Goal: Information Seeking & Learning: Stay updated

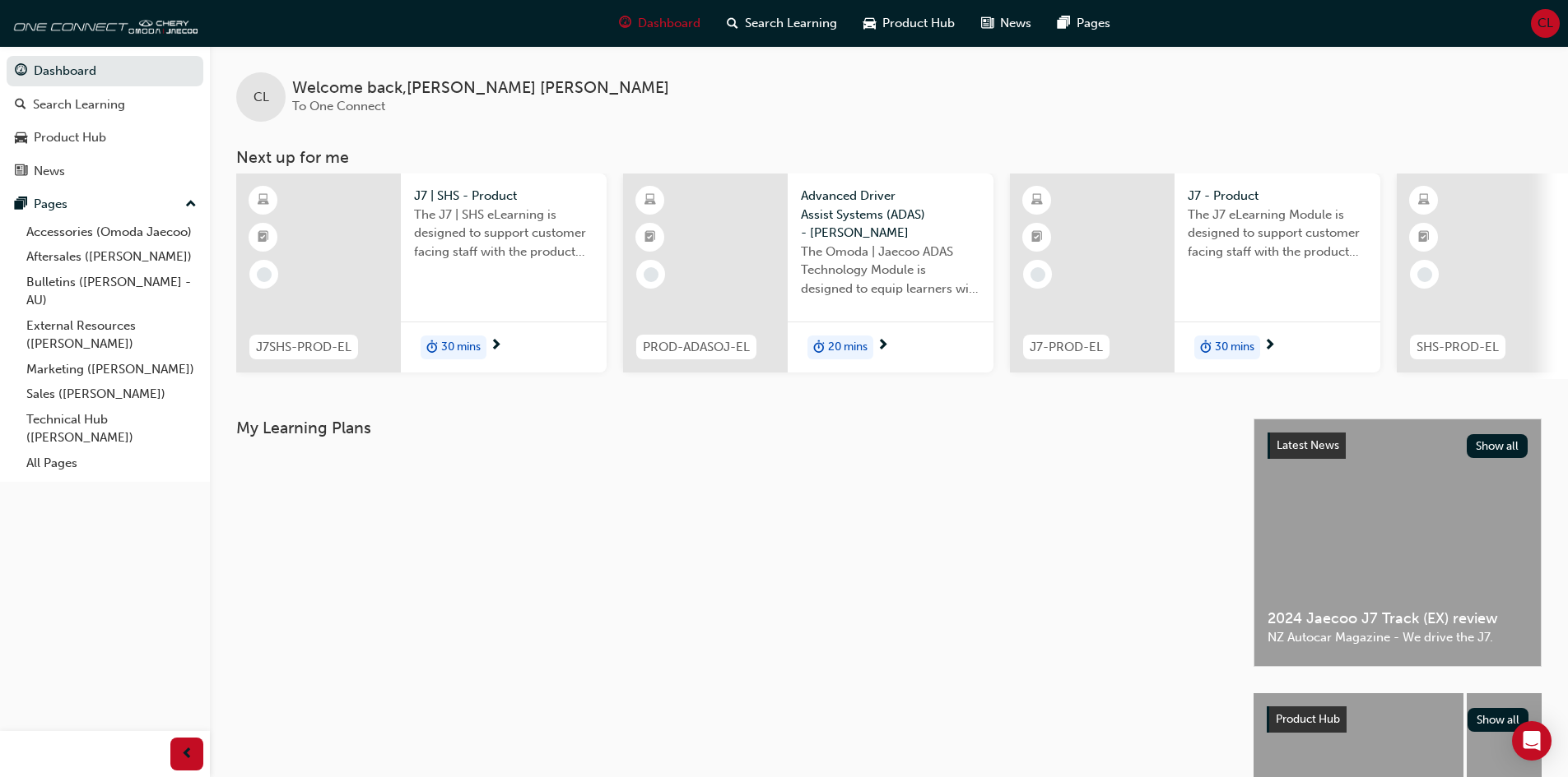
click at [1547, 20] on span "CL" at bounding box center [1545, 23] width 16 height 18
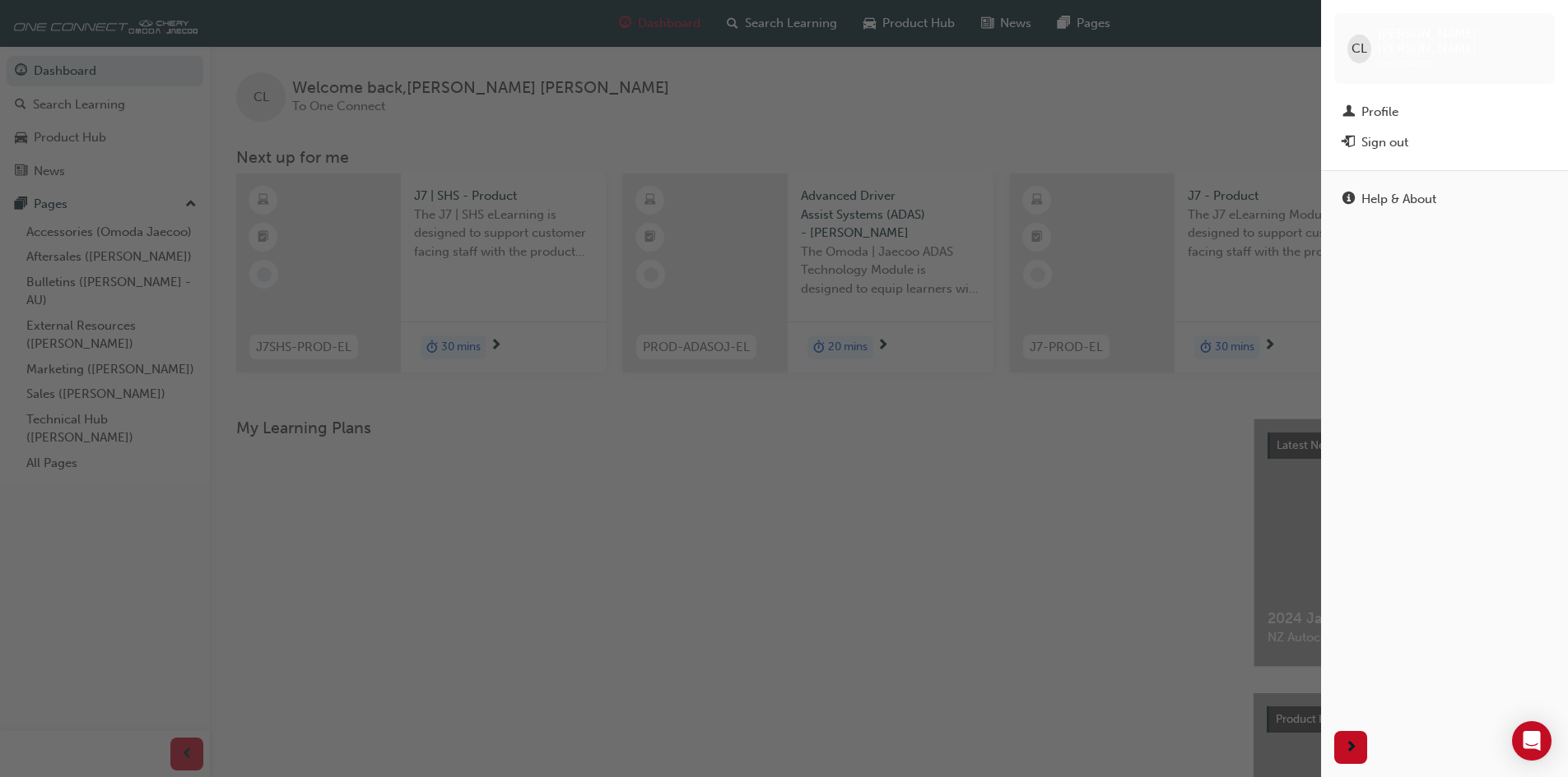
click at [1433, 56] on span "one00400" at bounding box center [1405, 63] width 56 height 14
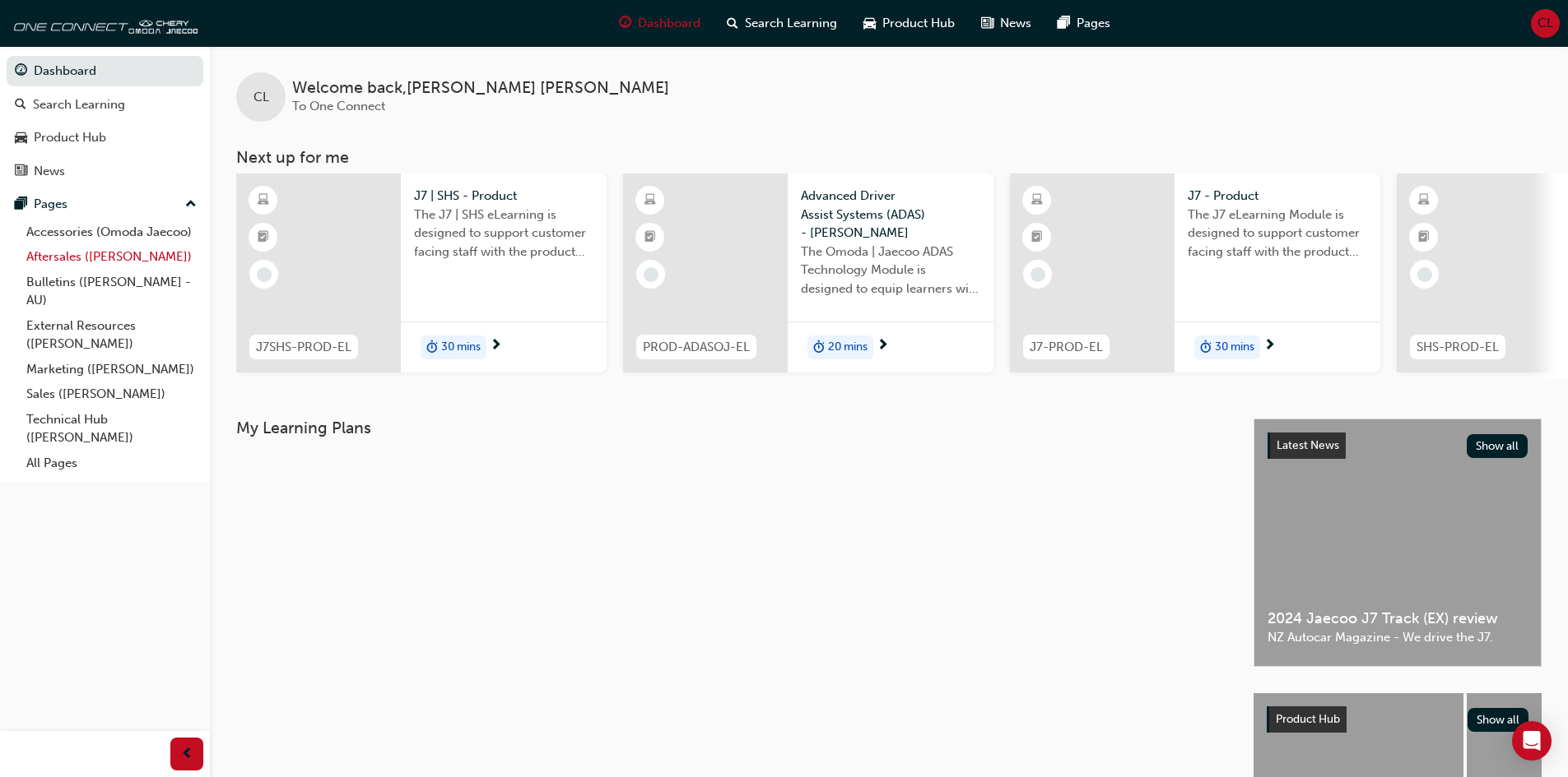
click at [71, 257] on link "Aftersales ([PERSON_NAME])" at bounding box center [111, 256] width 183 height 26
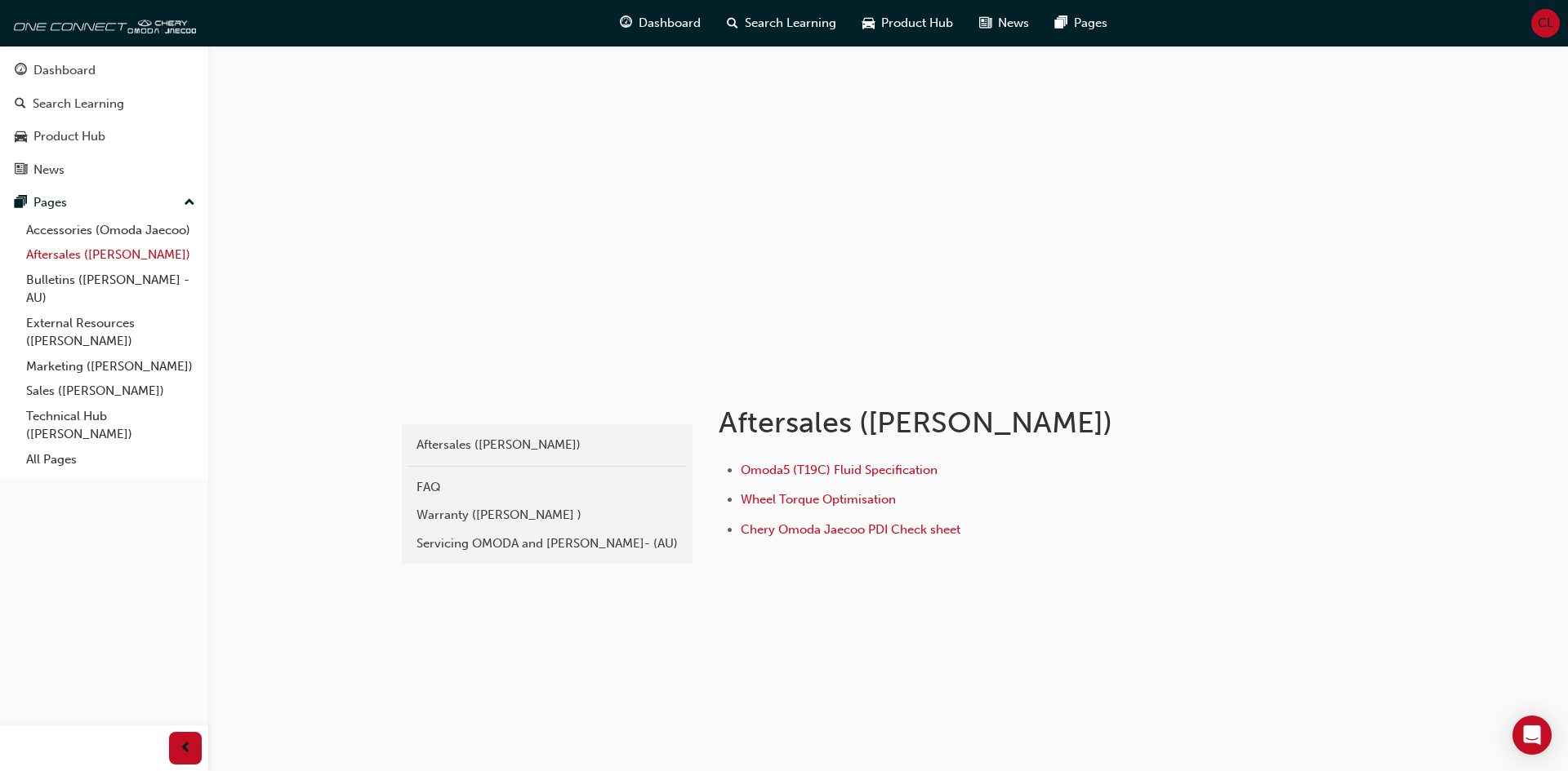
click at [56, 249] on link "Aftersales ([PERSON_NAME])" at bounding box center [110, 254] width 182 height 25
click at [45, 282] on link "Bulletins ([PERSON_NAME] - AU)" at bounding box center [110, 288] width 182 height 43
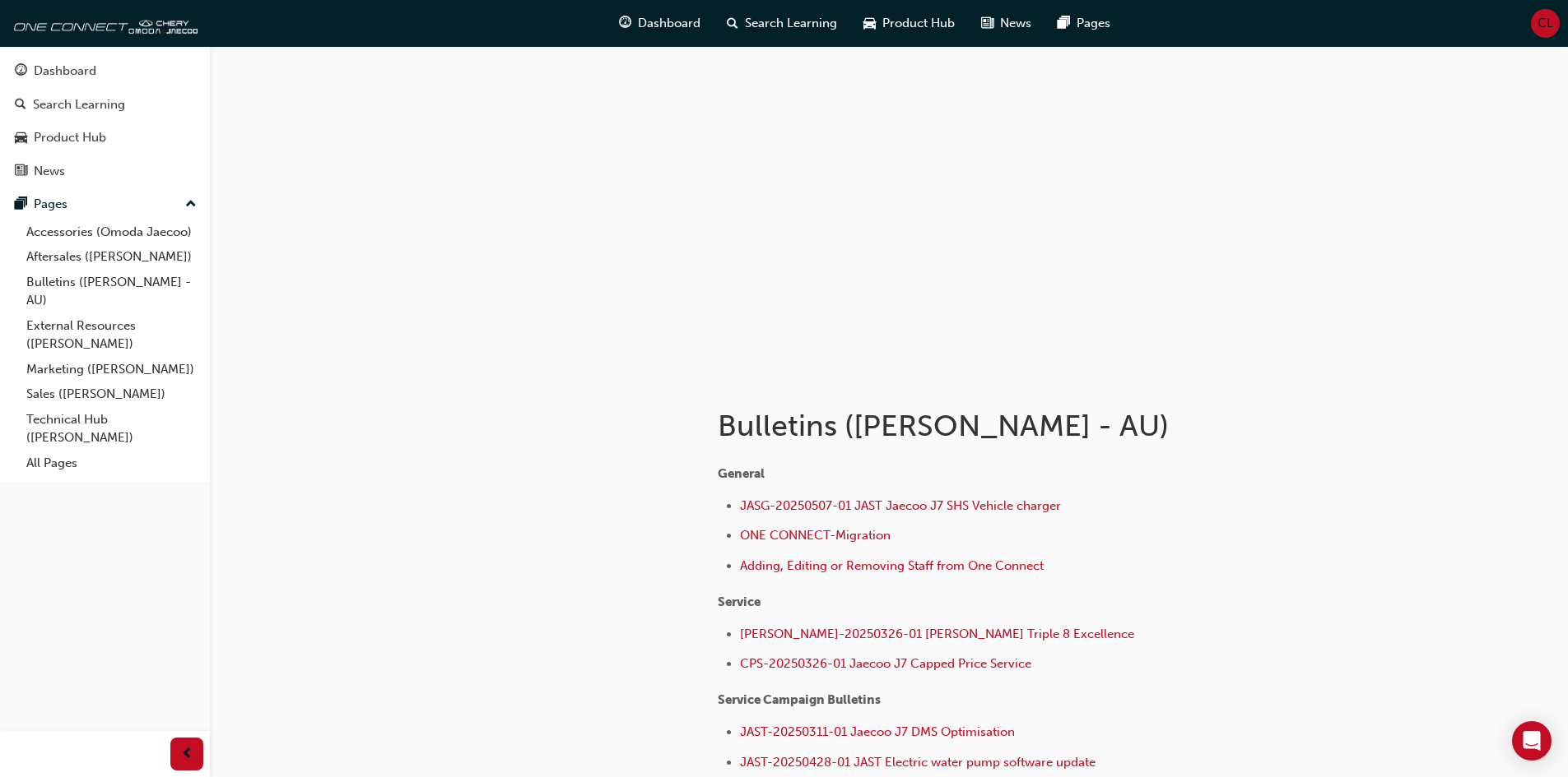
scroll to position [158, 0]
